Goal: Transaction & Acquisition: Purchase product/service

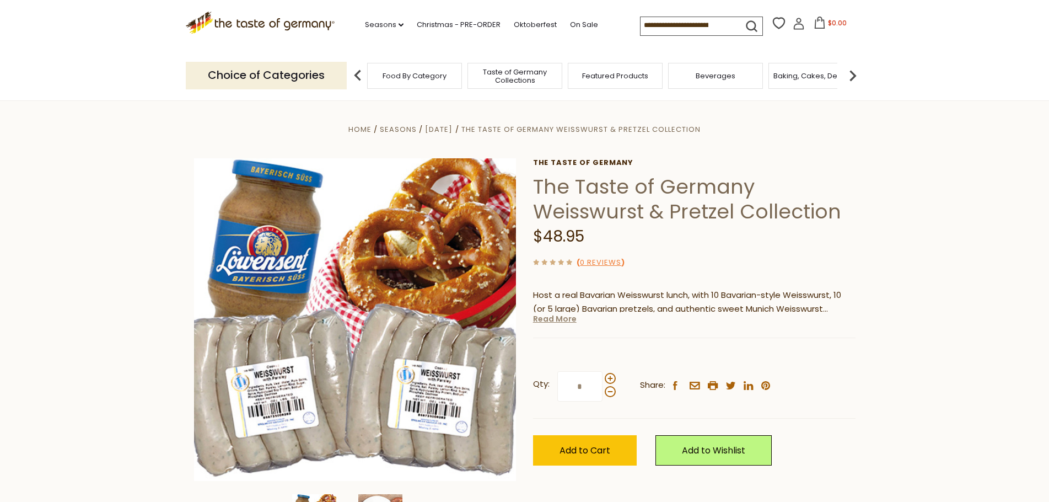
click at [564, 320] on link "Read More" at bounding box center [555, 318] width 44 height 11
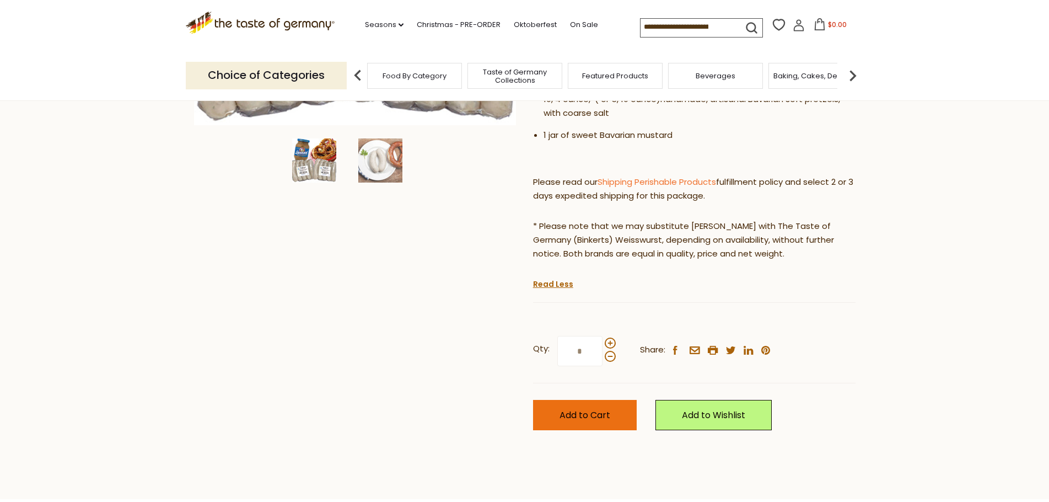
scroll to position [386, 0]
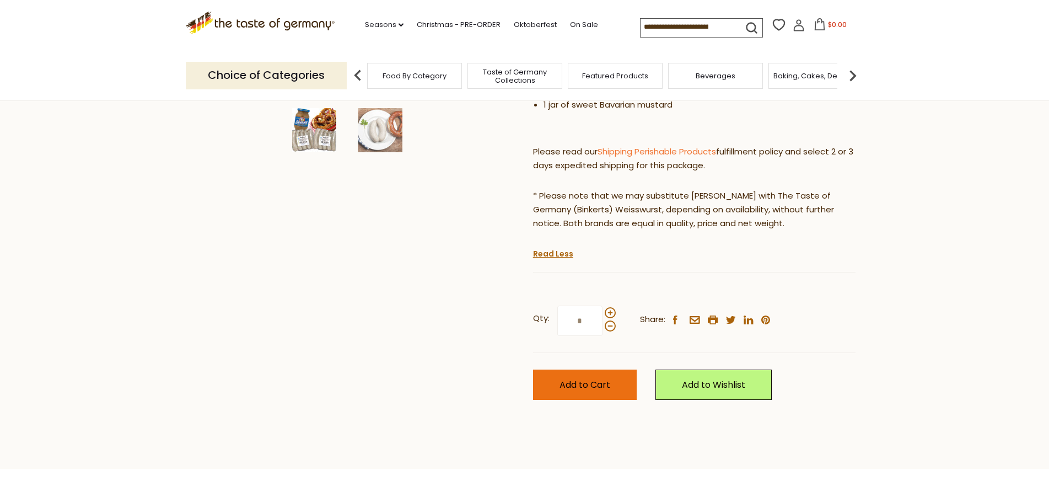
click at [593, 382] on span "Add to Cart" at bounding box center [584, 384] width 51 height 13
click at [497, 76] on span "Taste of Germany Collections" at bounding box center [509, 76] width 88 height 17
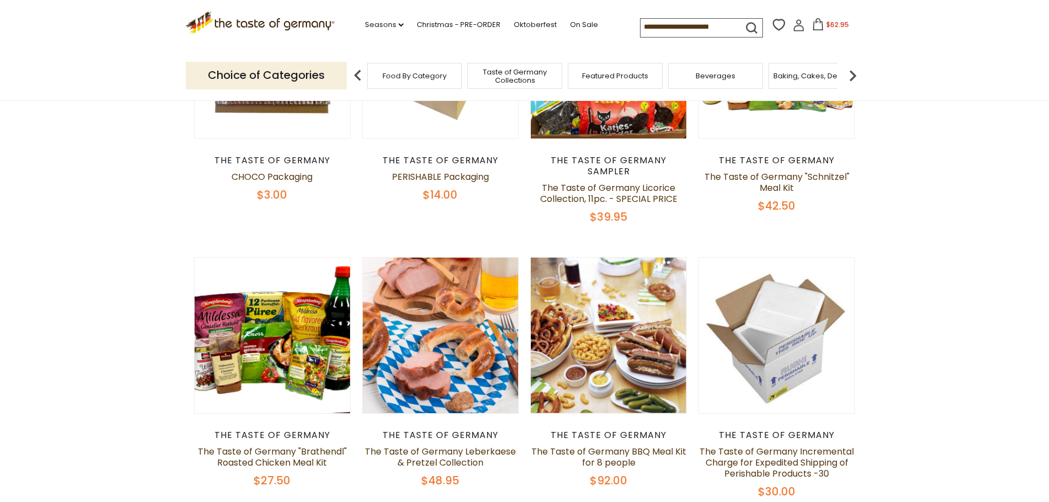
scroll to position [551, 0]
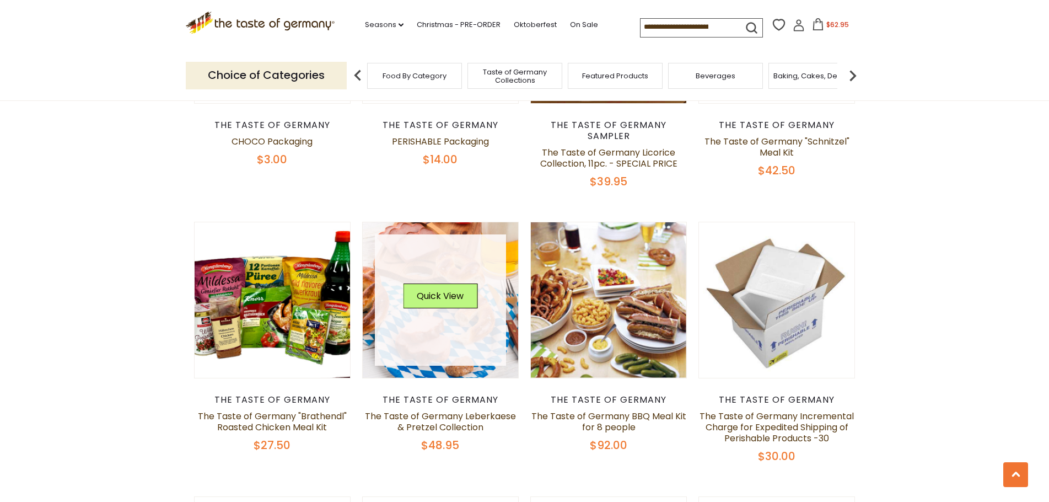
click at [440, 298] on div "Quick View" at bounding box center [440, 299] width 74 height 33
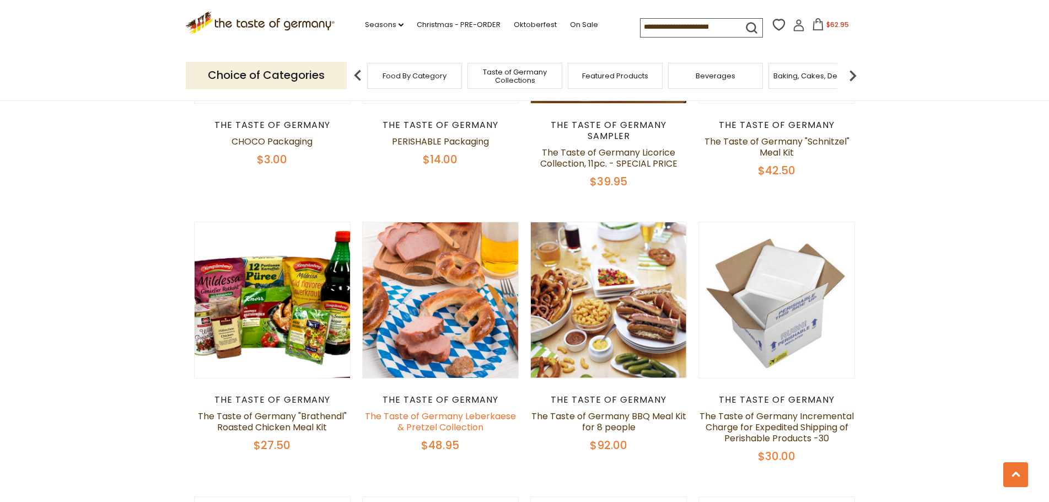
click at [441, 410] on link "The Taste of Germany Leberkaese & Pretzel Collection" at bounding box center [440, 422] width 151 height 24
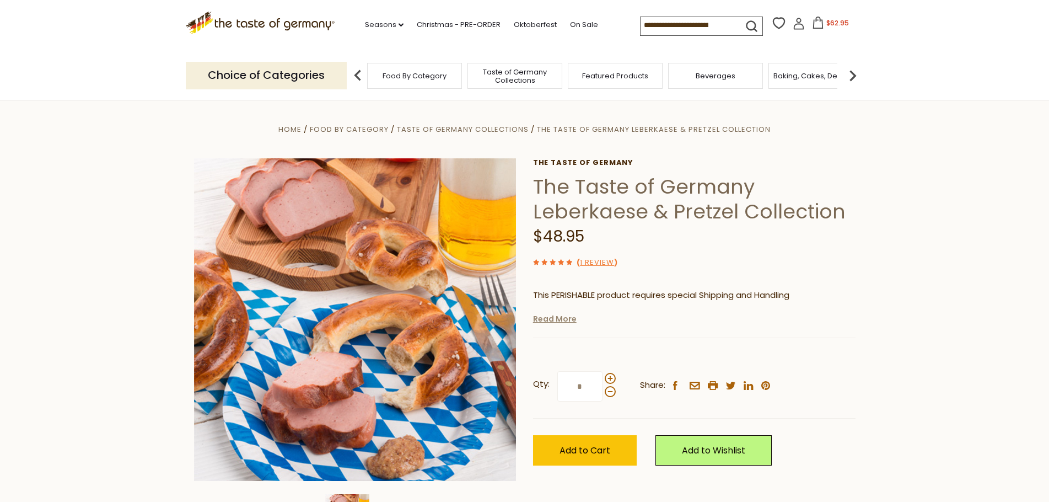
click at [556, 317] on link "Read More" at bounding box center [555, 318] width 44 height 11
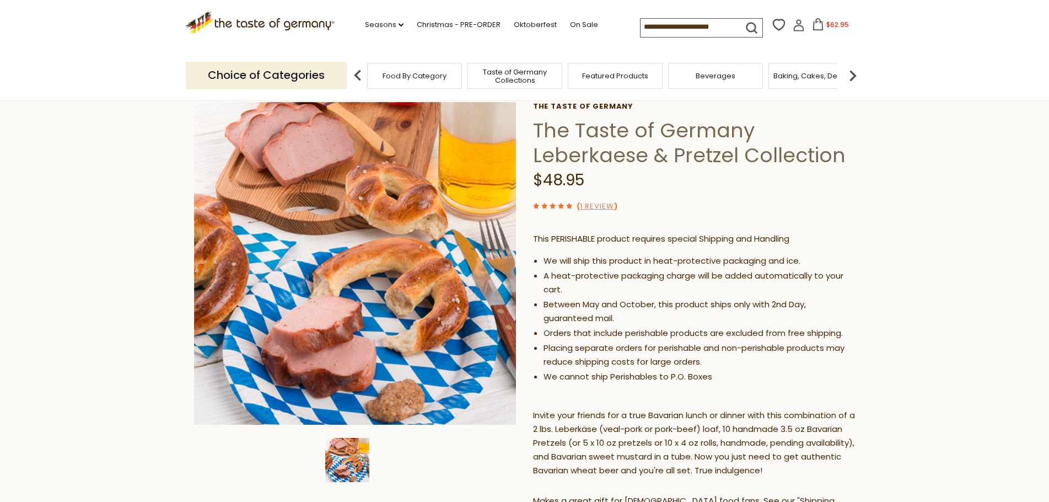
scroll to position [55, 0]
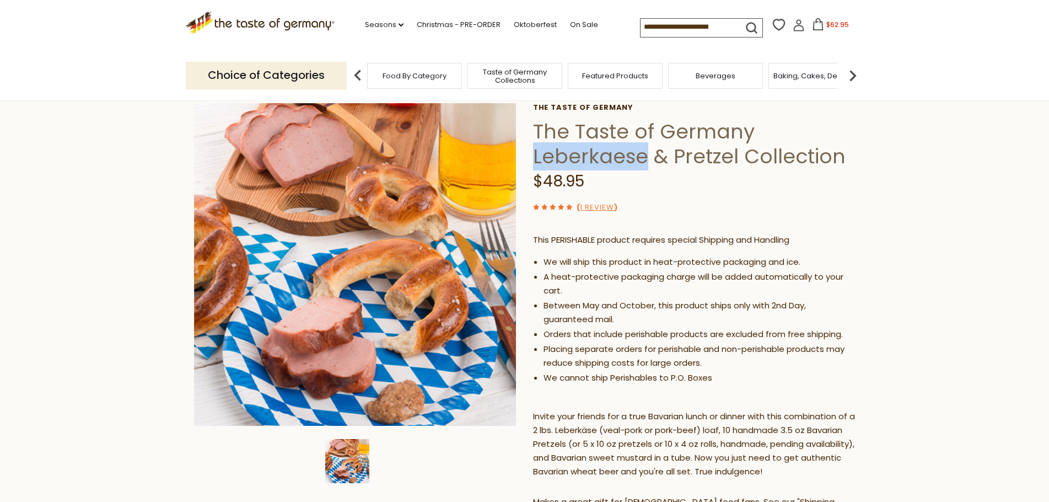
drag, startPoint x: 534, startPoint y: 154, endPoint x: 641, endPoint y: 153, distance: 106.4
click at [641, 153] on h1 "The Taste of Germany Leberkaese & Pretzel Collection" at bounding box center [694, 144] width 322 height 50
copy h1 "Leberkaese"
